Goal: Find specific page/section: Find specific page/section

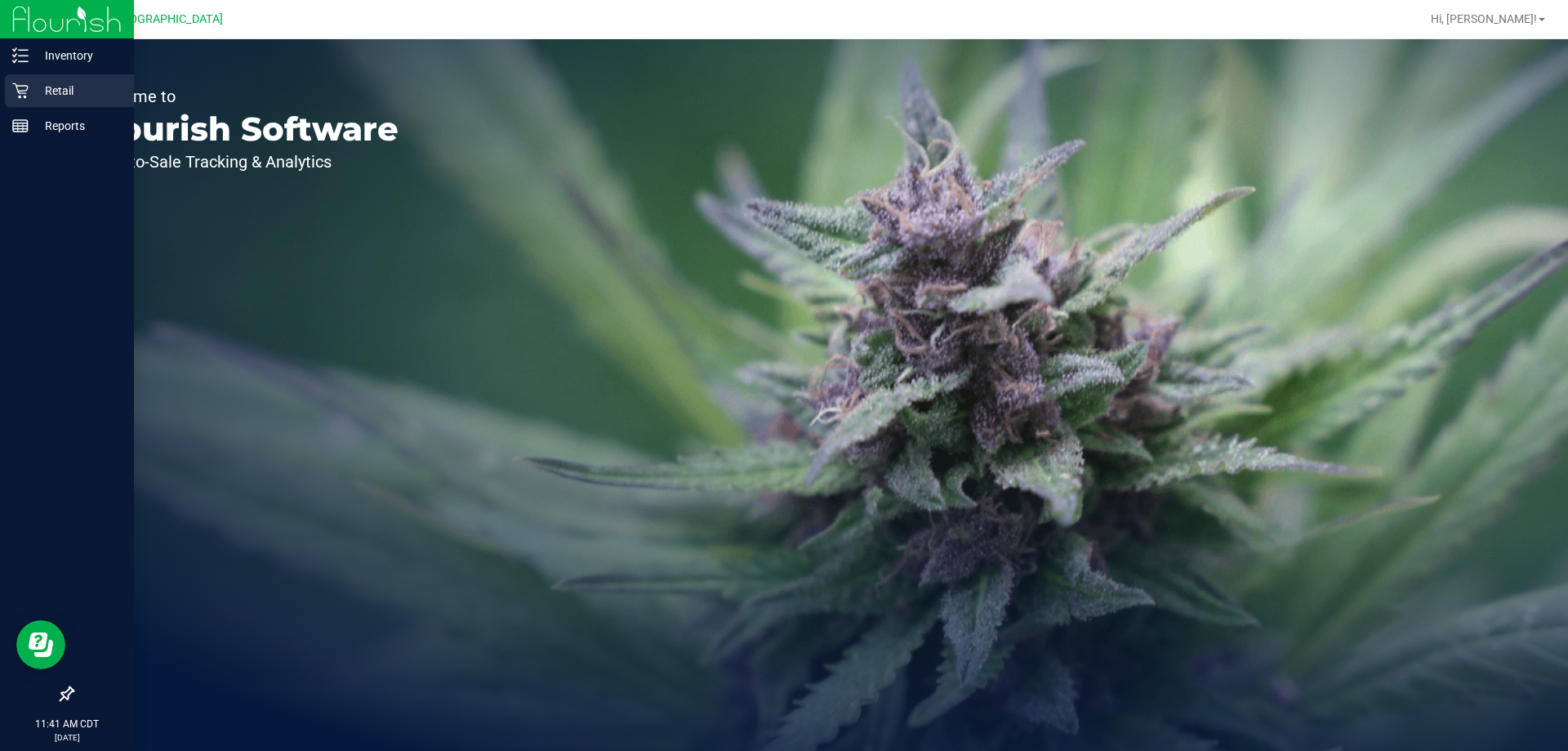
click at [21, 82] on div "Retail" at bounding box center [69, 90] width 129 height 33
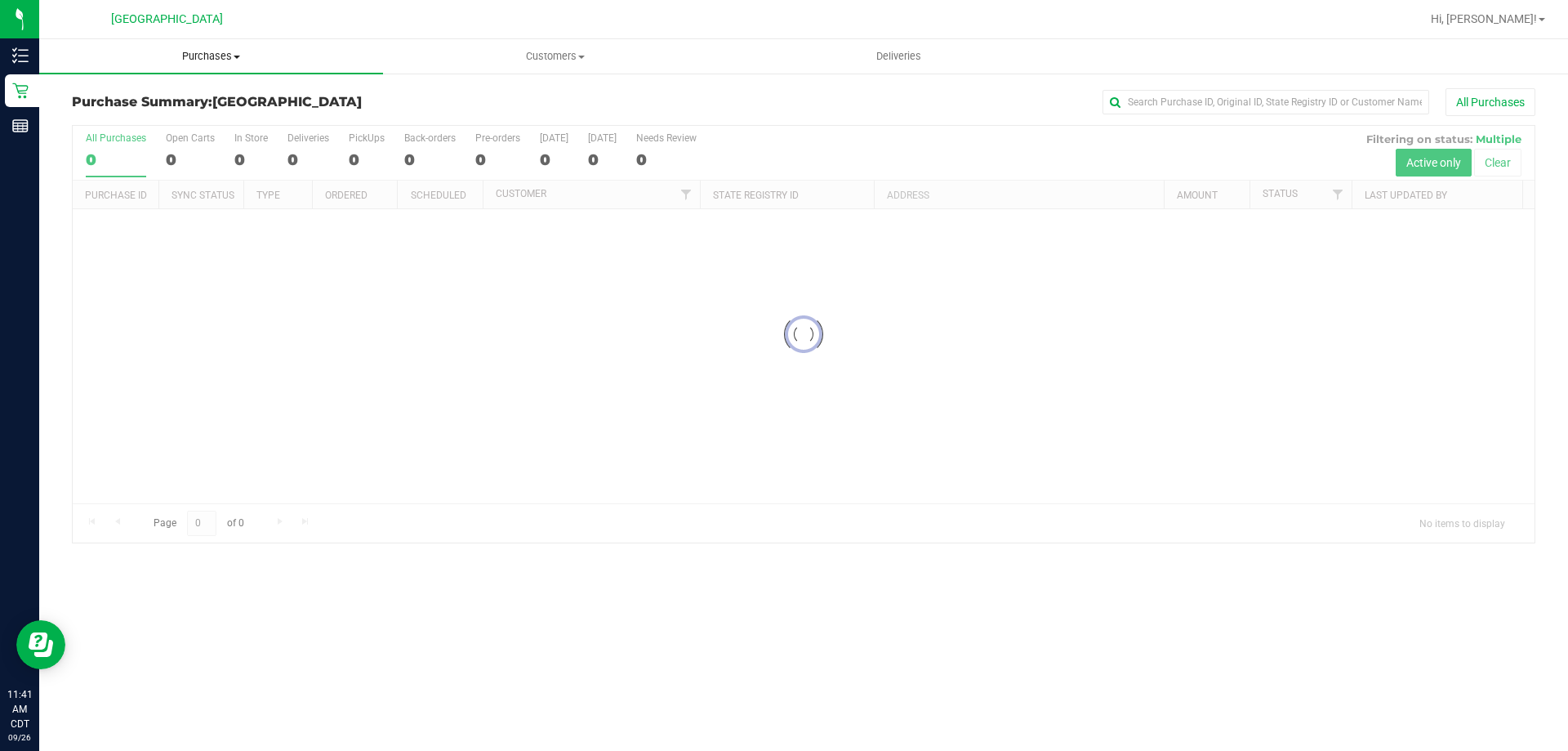
click at [198, 56] on span "Purchases" at bounding box center [212, 56] width 344 height 15
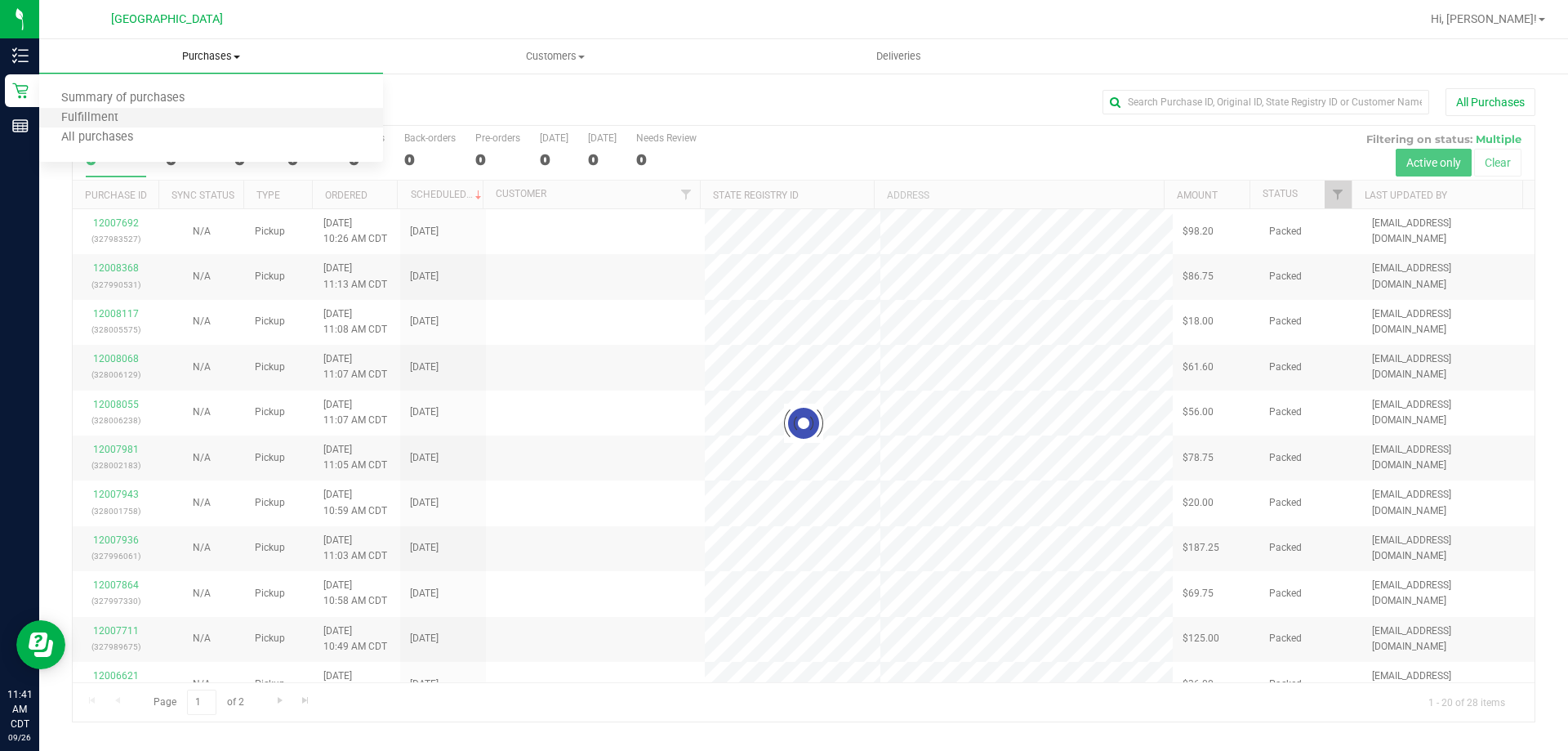
click at [185, 124] on li "Fulfillment" at bounding box center [212, 119] width 344 height 20
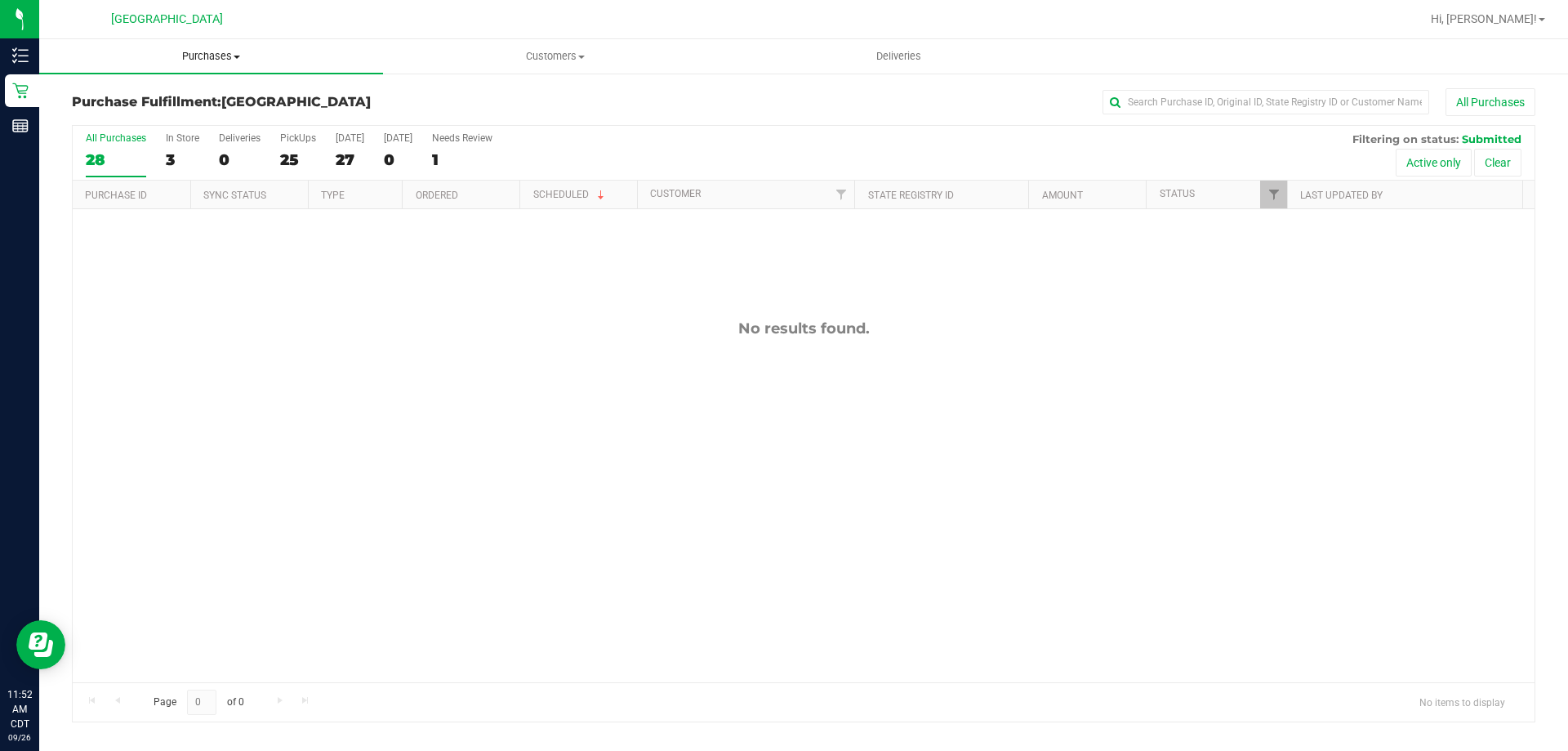
click at [209, 59] on span "Purchases" at bounding box center [212, 56] width 344 height 15
click at [190, 115] on li "Fulfillment" at bounding box center [212, 119] width 344 height 20
